Goal: Task Accomplishment & Management: Manage account settings

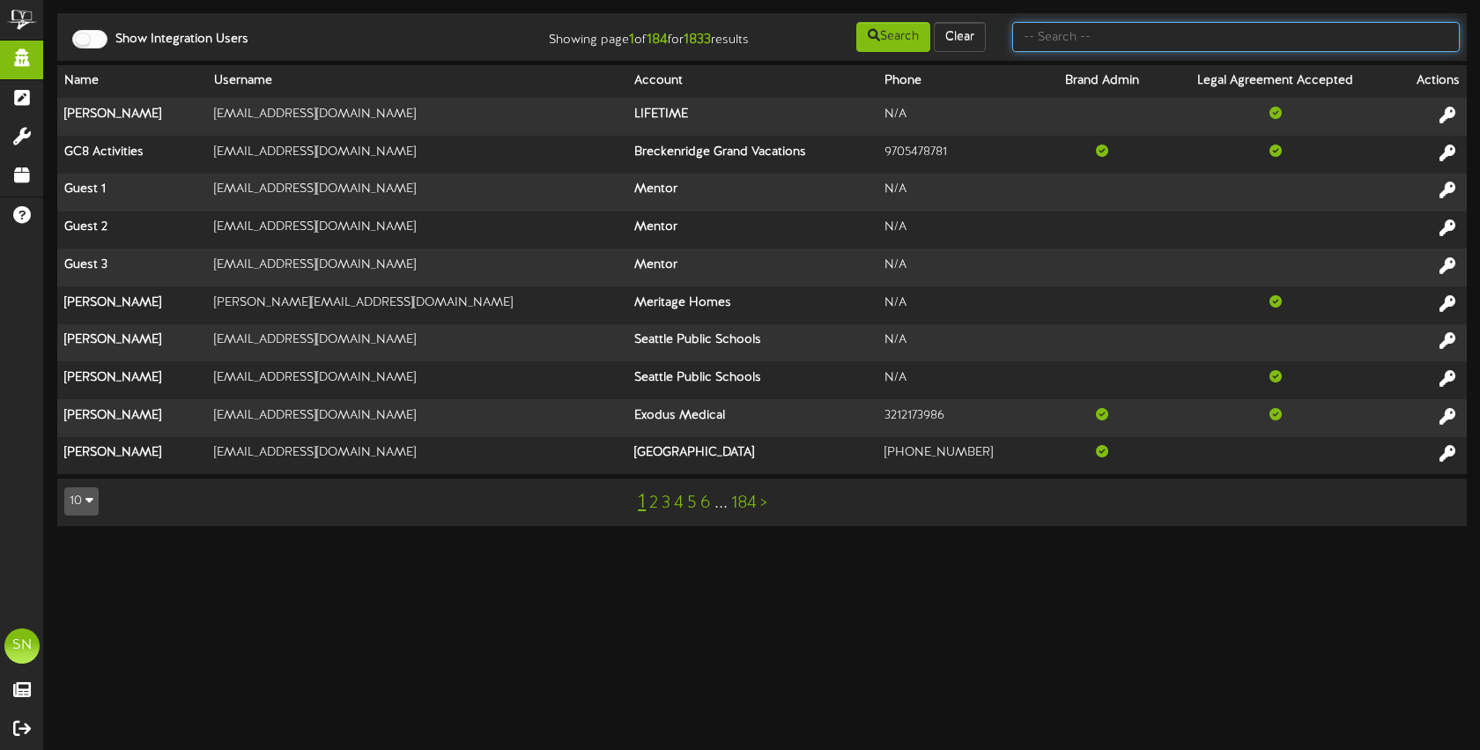
click at [1054, 40] on input "text" at bounding box center [1236, 37] width 448 height 30
type input "[PERSON_NAME]"
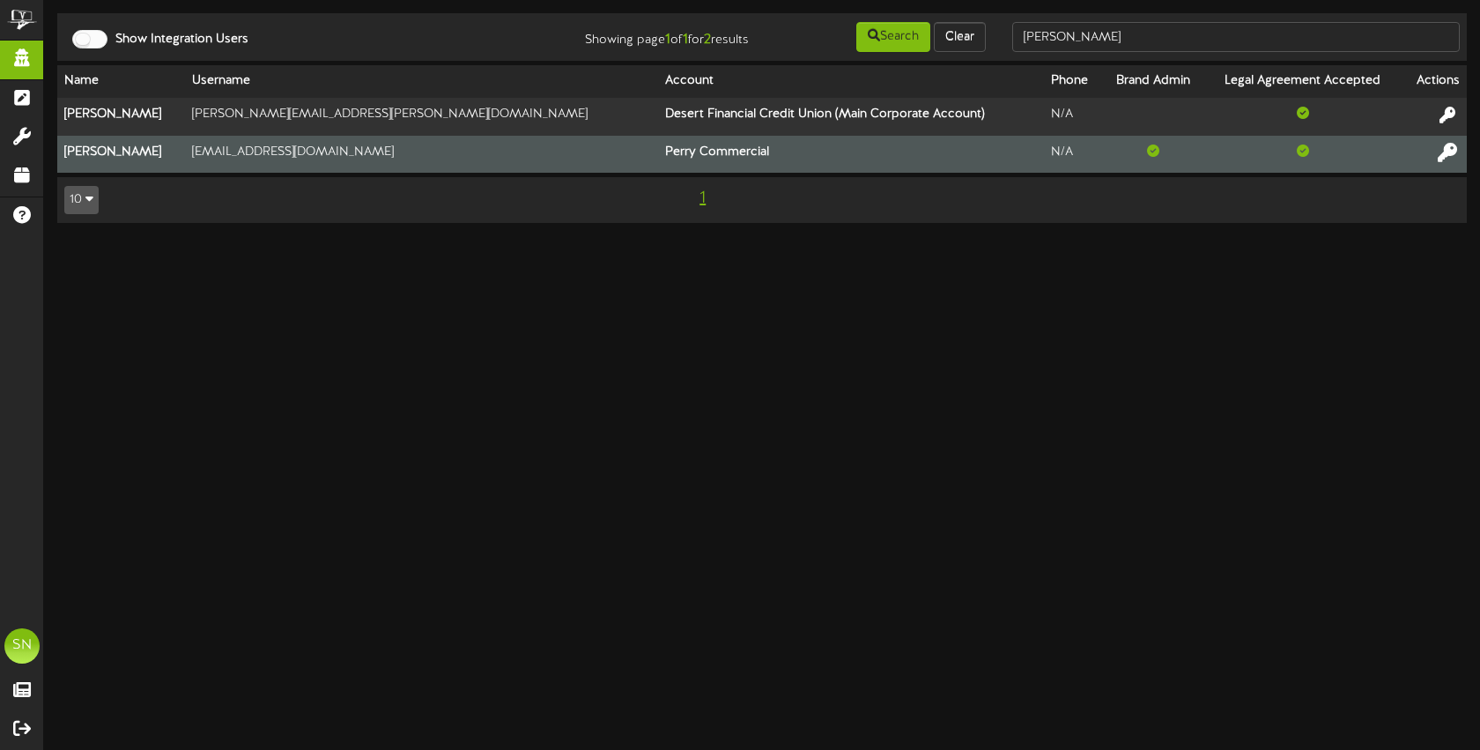
click at [1445, 151] on icon at bounding box center [1447, 151] width 19 height 19
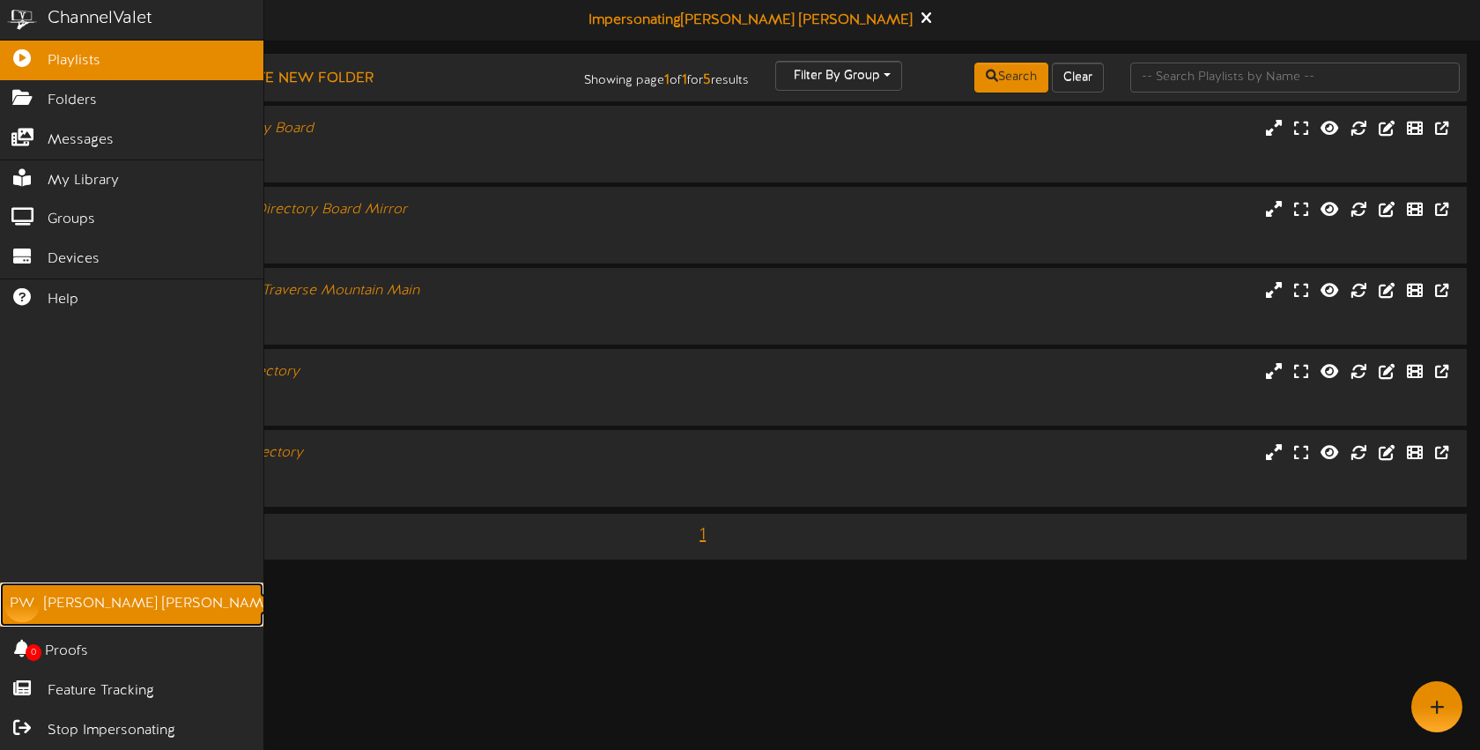
click at [92, 603] on div "Paula Worthen" at bounding box center [160, 604] width 232 height 20
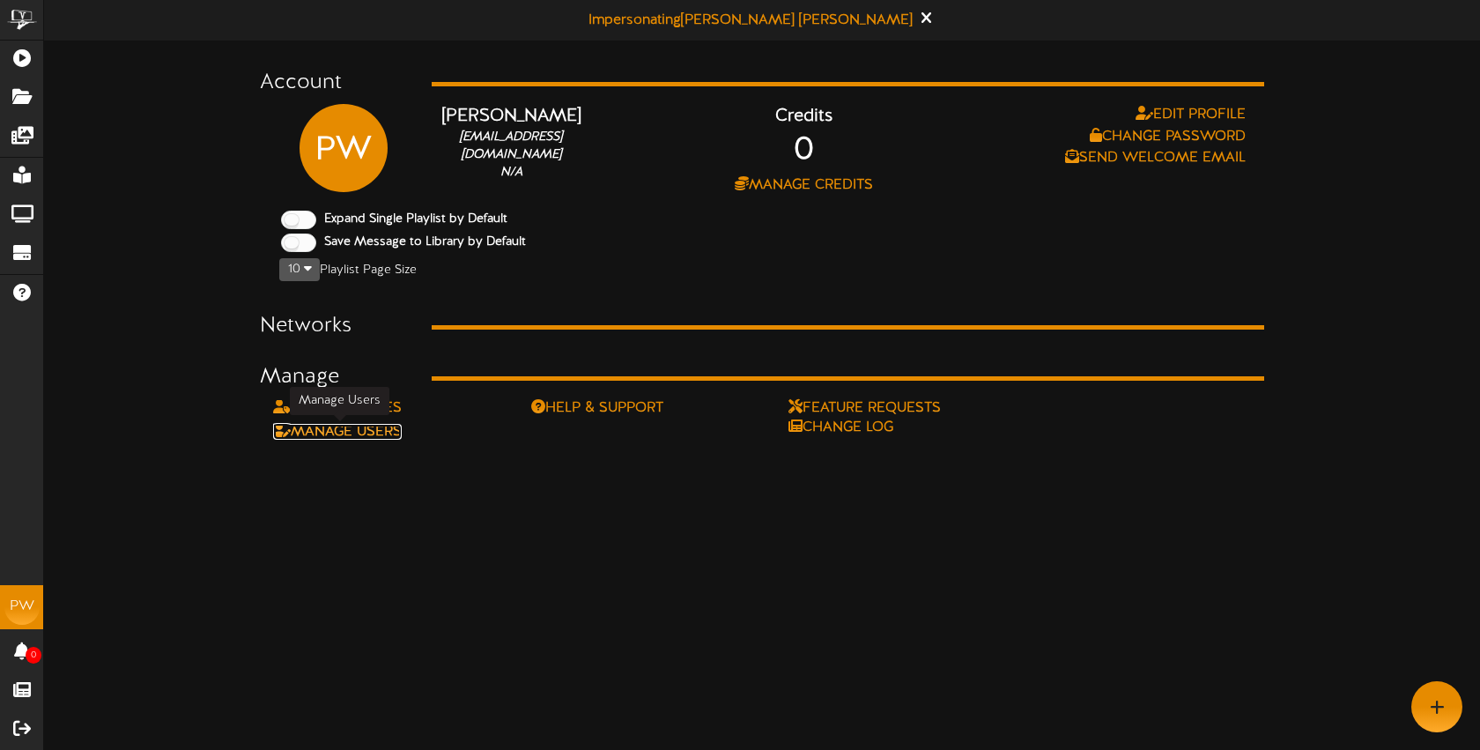
click at [386, 430] on link "Manage Users" at bounding box center [337, 432] width 129 height 16
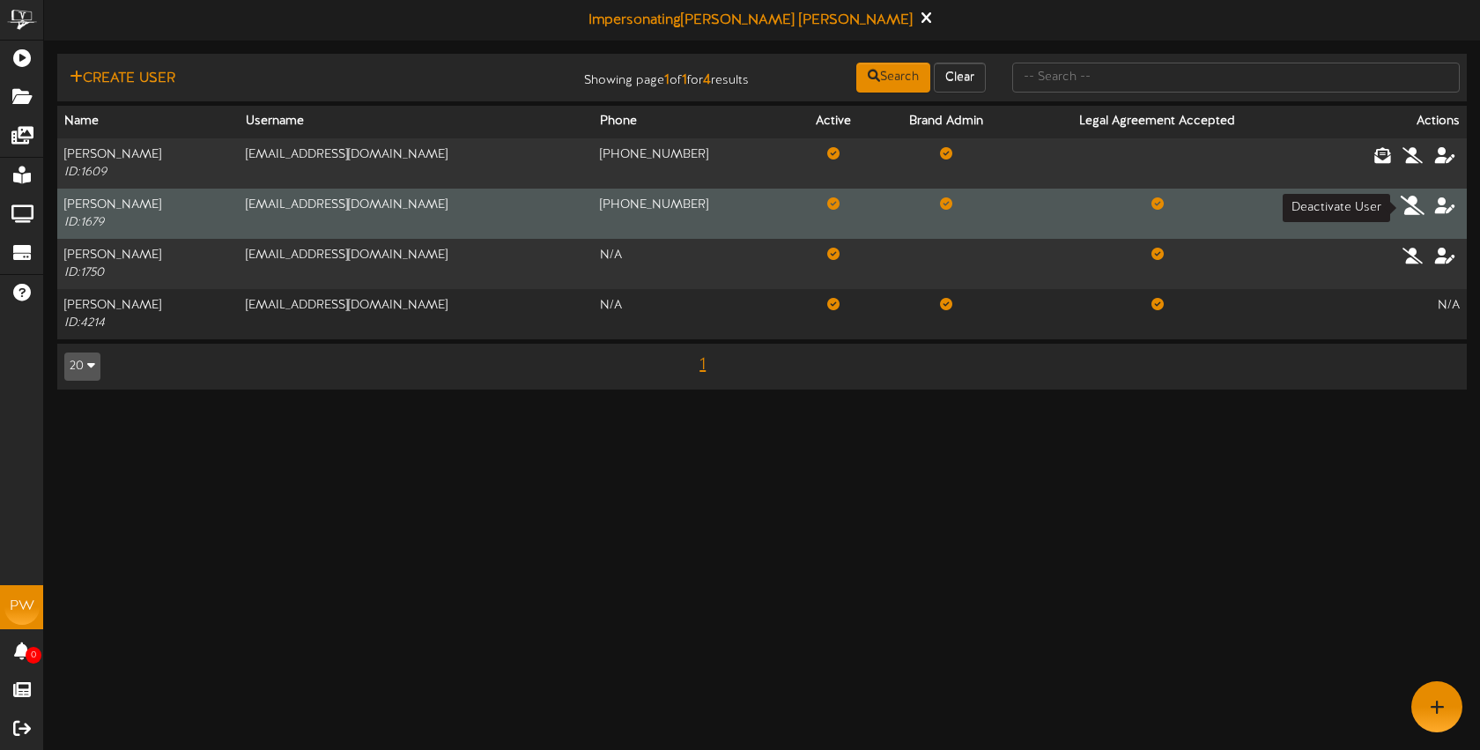
click at [1415, 207] on icon at bounding box center [1413, 204] width 25 height 19
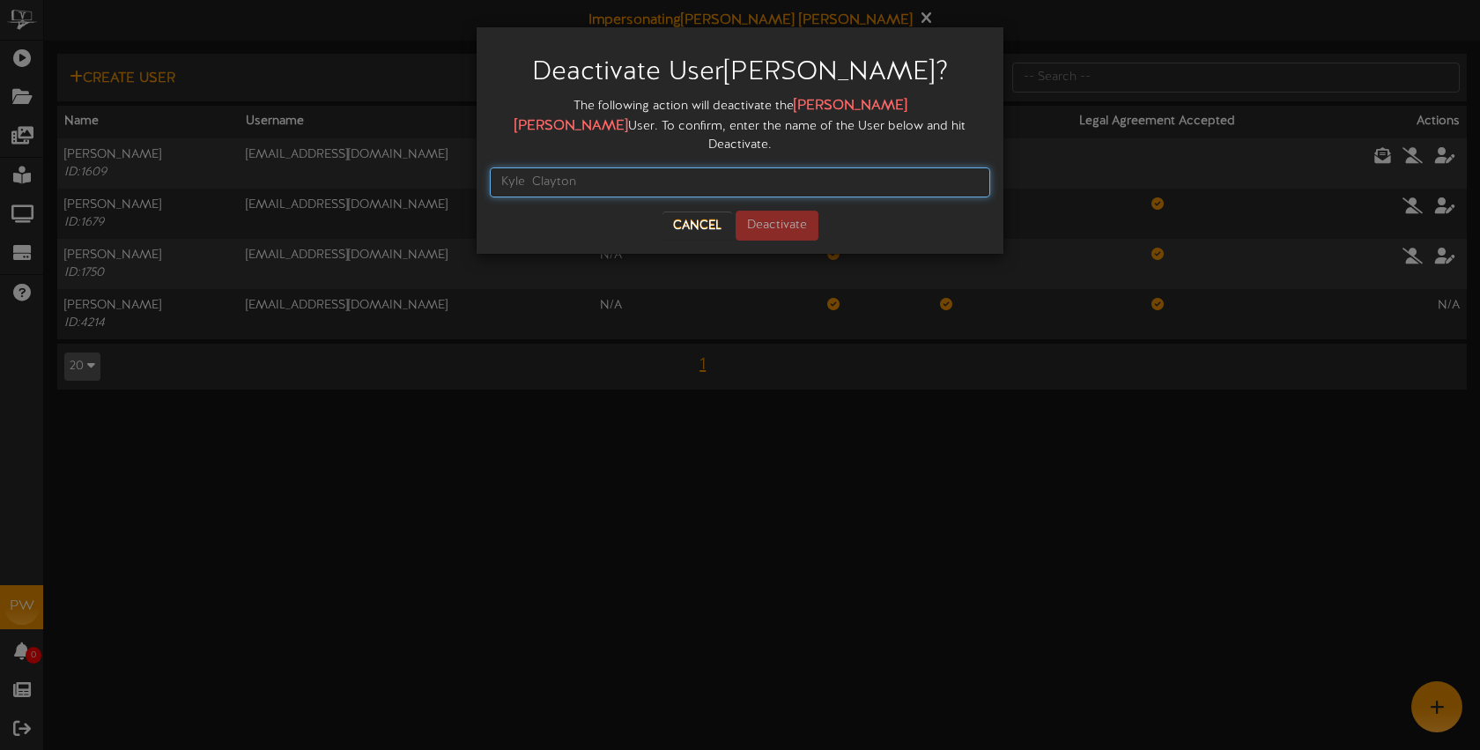
click at [707, 167] on input "text" at bounding box center [740, 182] width 500 height 30
click at [533, 167] on input "Kyle Clayton" at bounding box center [740, 182] width 500 height 30
type input "Kyle Clayton"
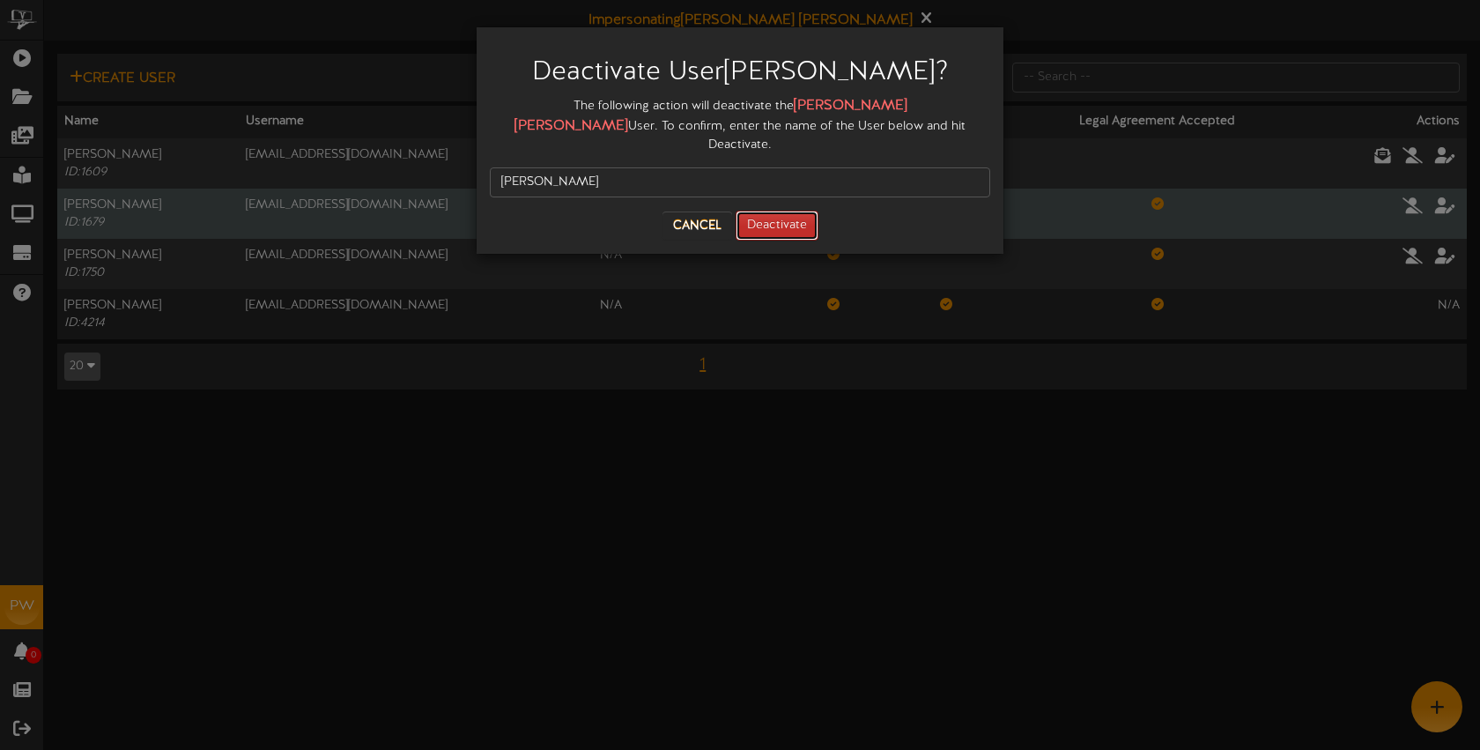
click at [776, 211] on button "Deactivate" at bounding box center [777, 226] width 83 height 30
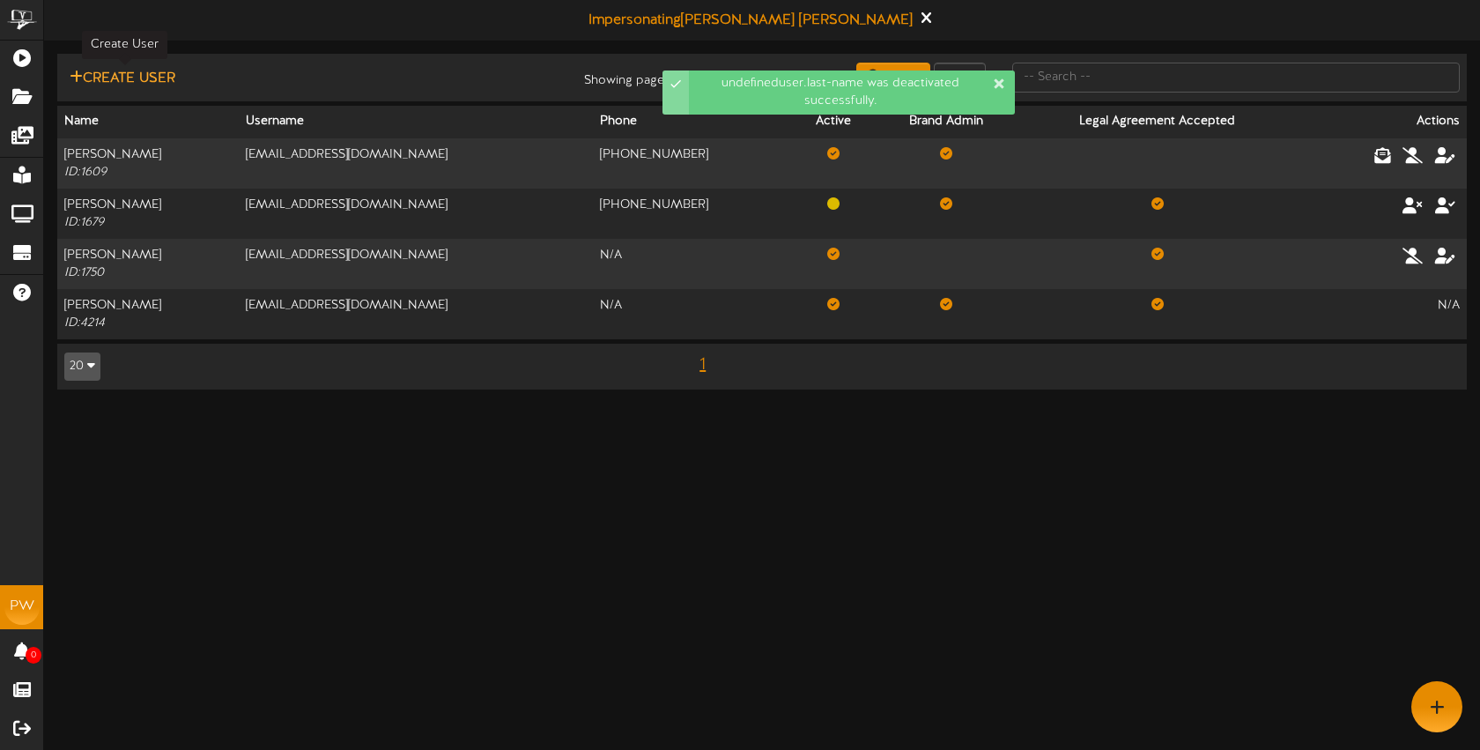
click at [152, 75] on button "Create User" at bounding box center [122, 79] width 116 height 22
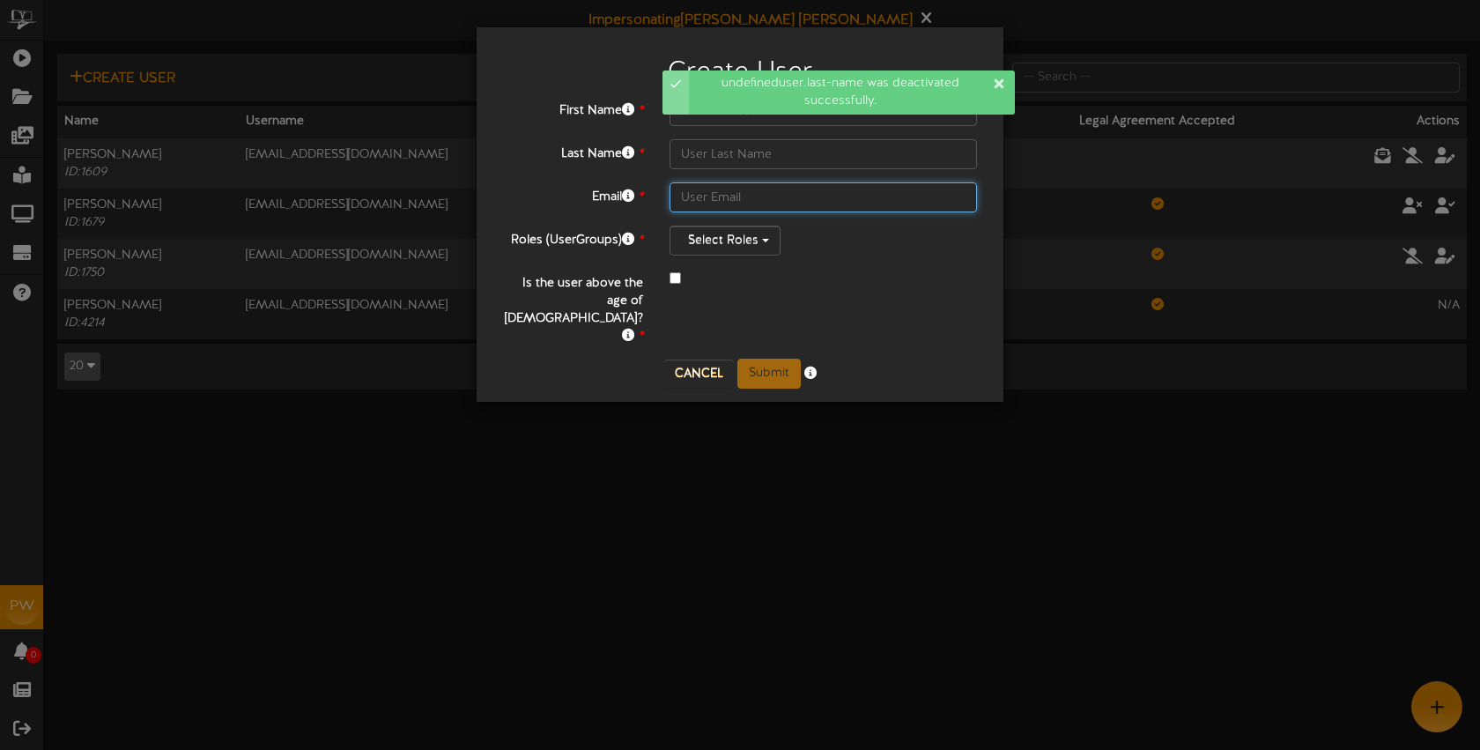
click at [700, 189] on input "text" at bounding box center [823, 197] width 307 height 30
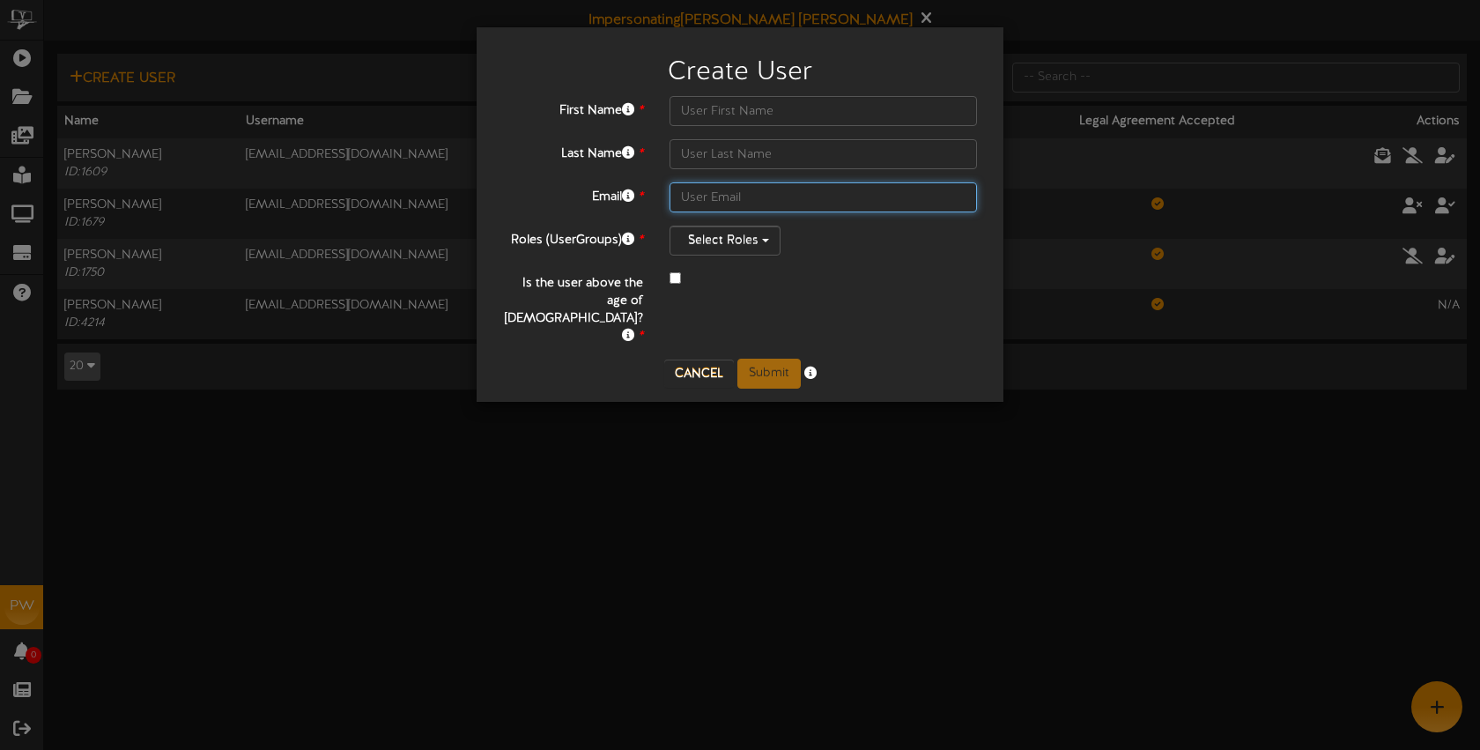
paste input "dwebster@perrycommercial.net"
type input "dwebster@perrycommercial.net"
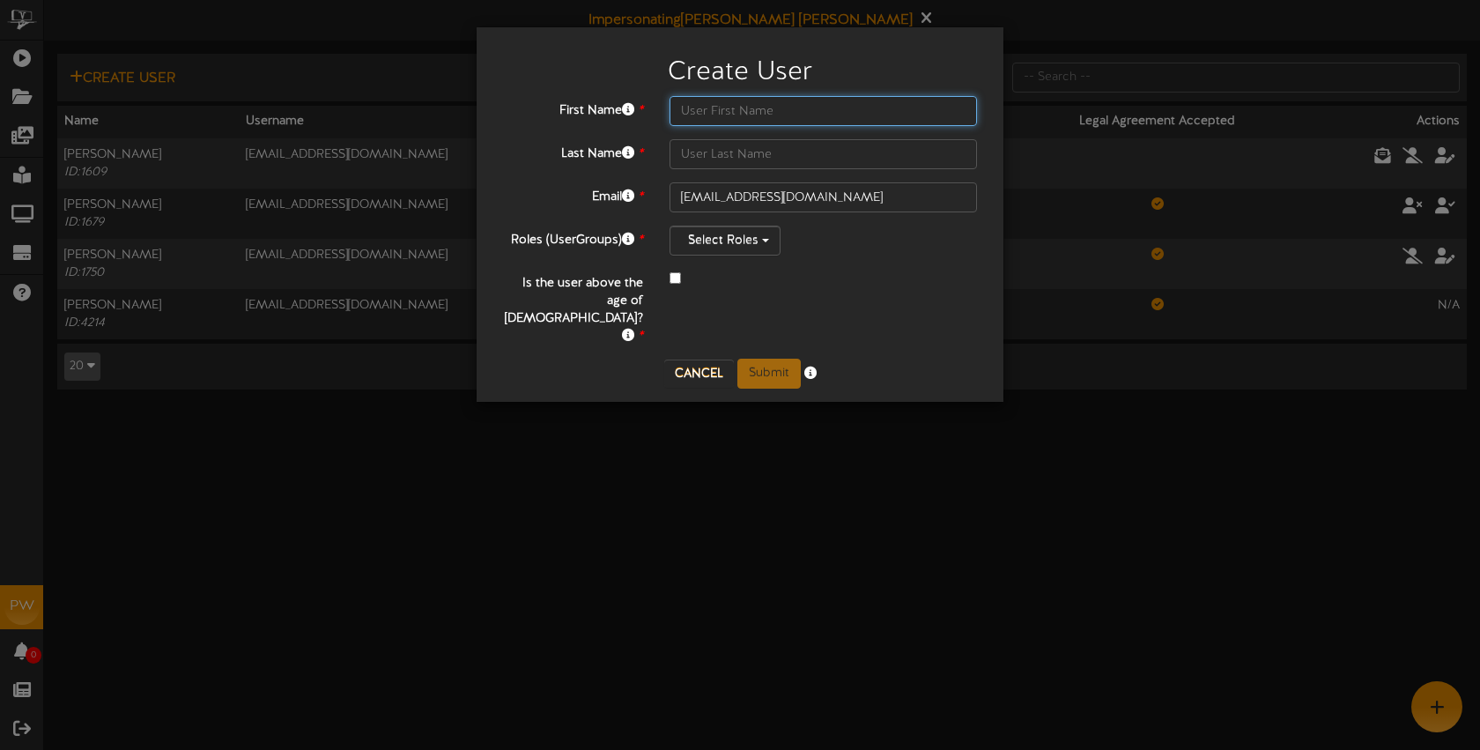
click at [705, 111] on input "text" at bounding box center [823, 111] width 307 height 30
type input "Daniel"
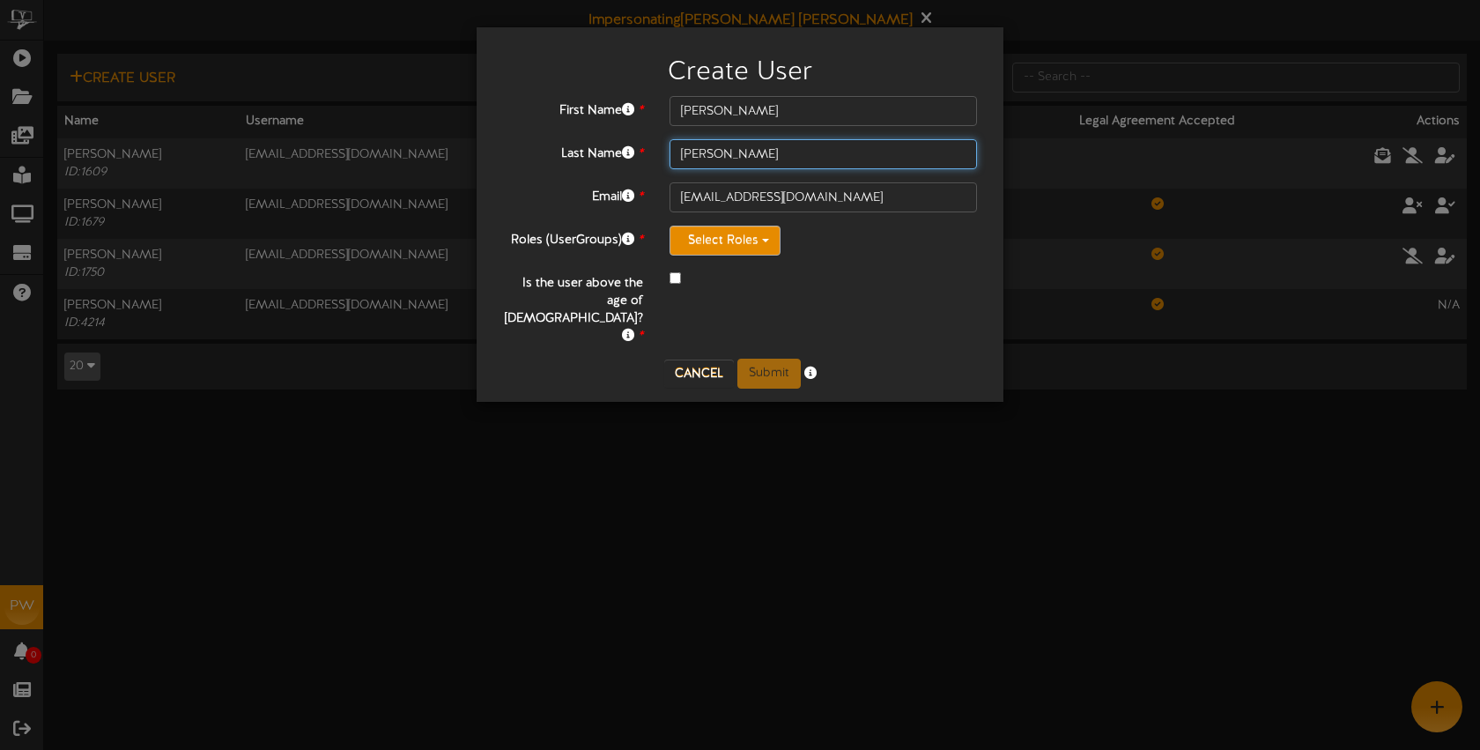
type input "Webster"
drag, startPoint x: 730, startPoint y: 241, endPoint x: 720, endPoint y: 229, distance: 16.2
click at [730, 241] on button "Select Roles" at bounding box center [725, 241] width 111 height 30
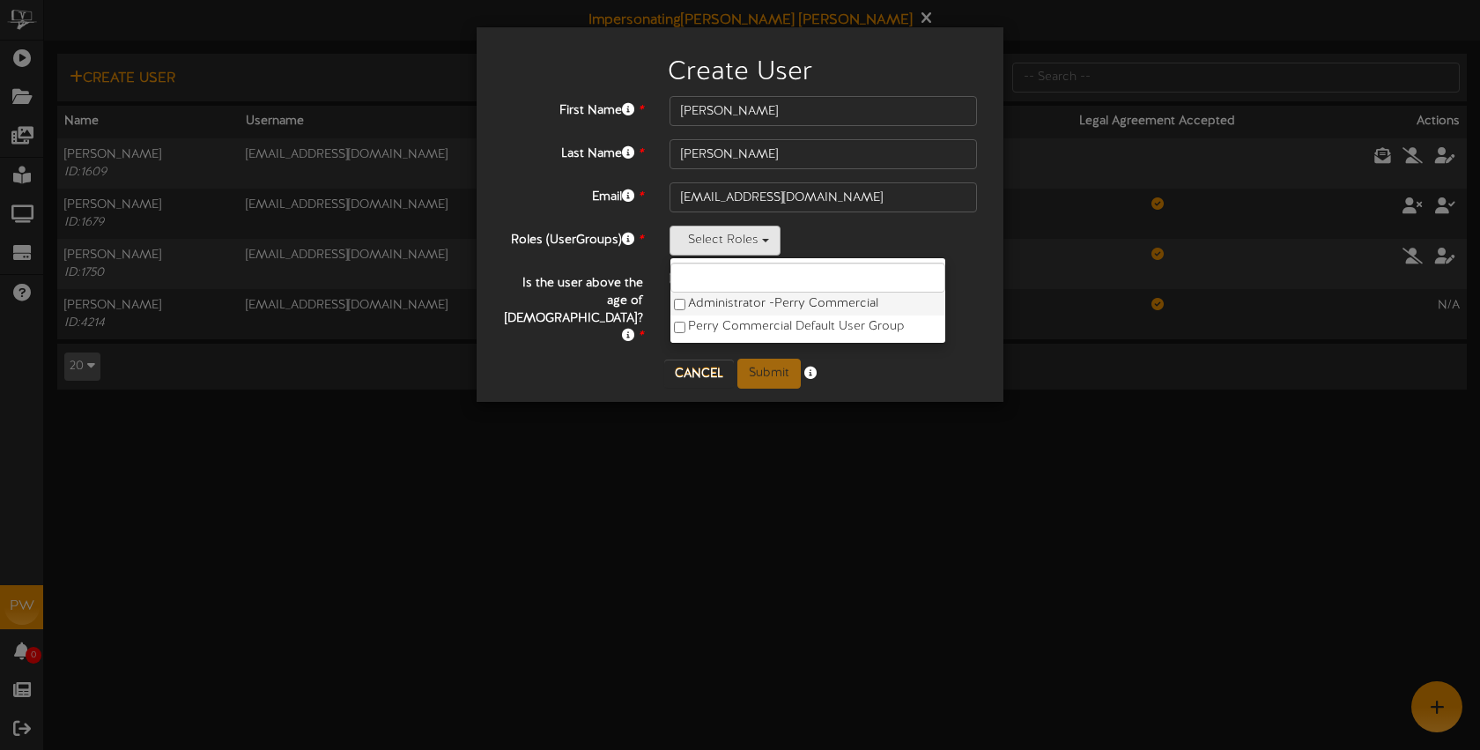
drag, startPoint x: 737, startPoint y: 301, endPoint x: 747, endPoint y: 297, distance: 11.5
click at [737, 301] on label "Administrator - Perry Commercial" at bounding box center [807, 303] width 275 height 23
click at [890, 236] on div "2 items selected Administrator - Perry Commercial Perry Commercial Default User…" at bounding box center [823, 241] width 307 height 30
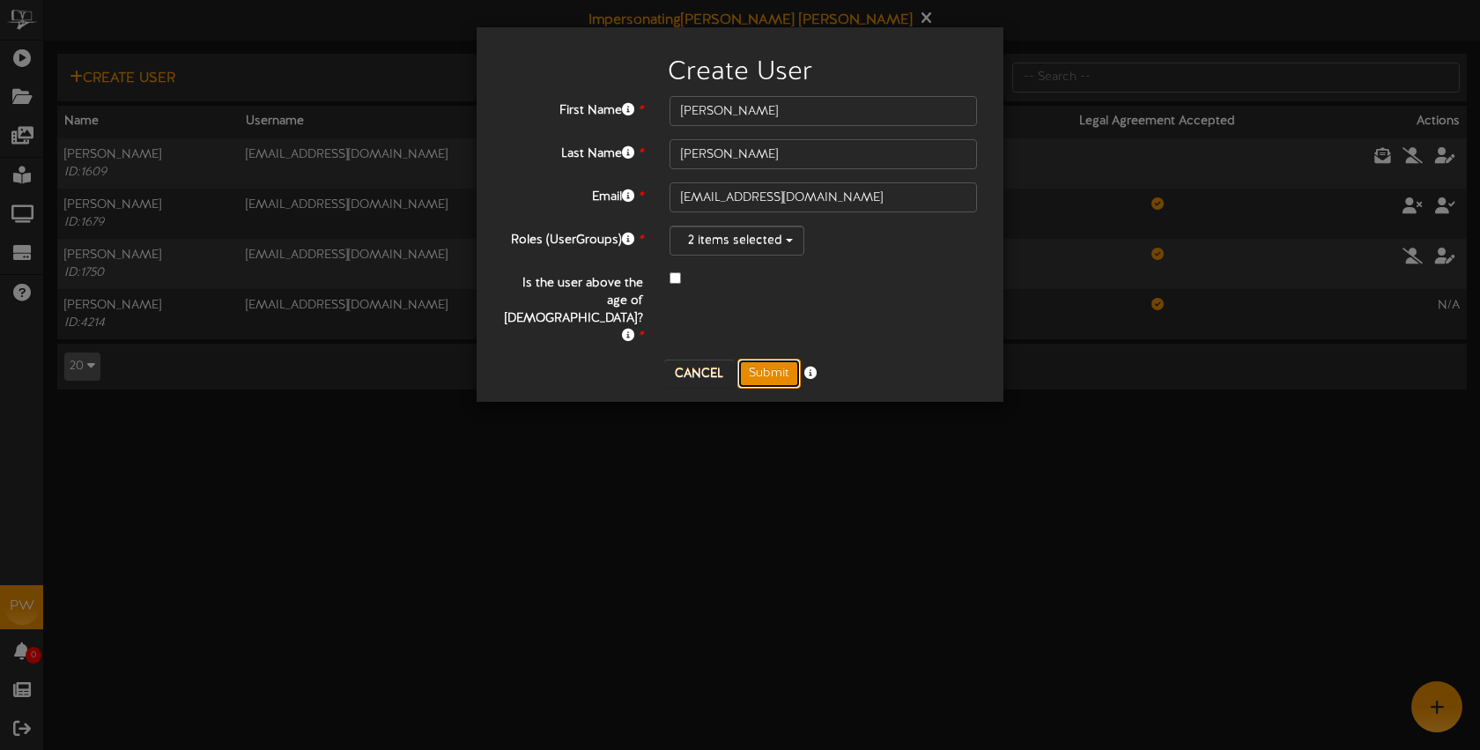
click at [767, 359] on button "Submit" at bounding box center [768, 374] width 63 height 30
